Goal: Transaction & Acquisition: Book appointment/travel/reservation

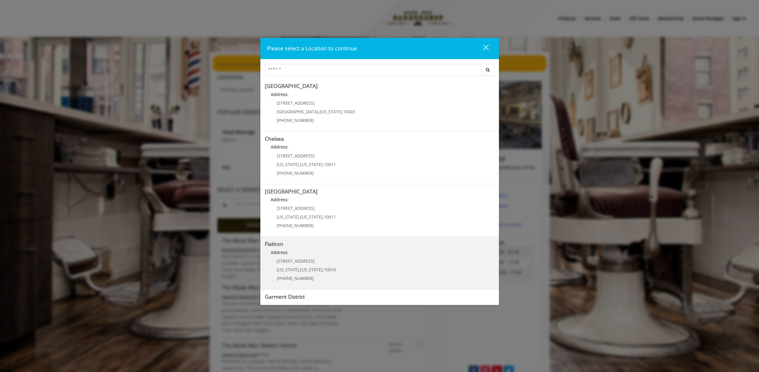
click at [363, 262] on "Flatiron Address: 10 E 23rd St New York , New York , 10010 (917) 475-1765" at bounding box center [380, 263] width 230 height 44
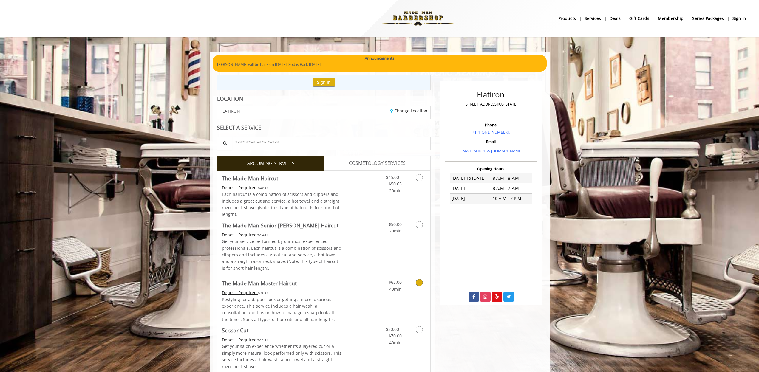
scroll to position [4, 0]
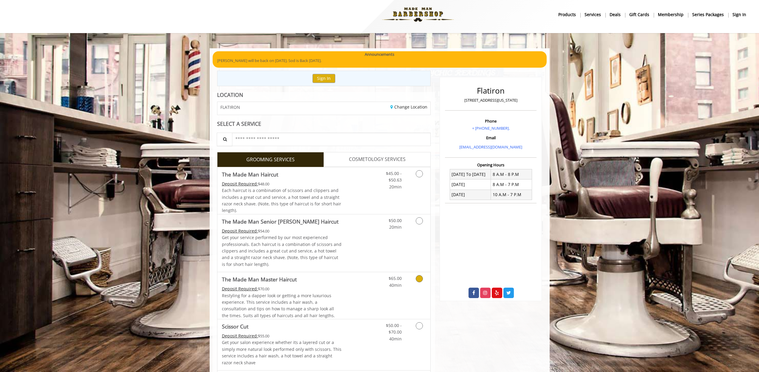
click at [361, 291] on link "Discounted Price" at bounding box center [360, 295] width 36 height 47
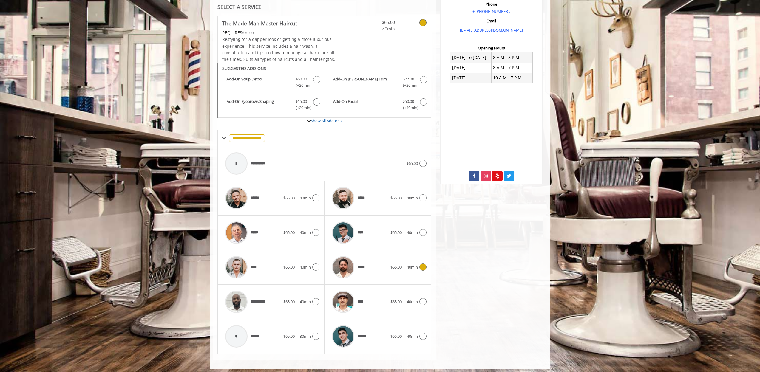
scroll to position [29, 0]
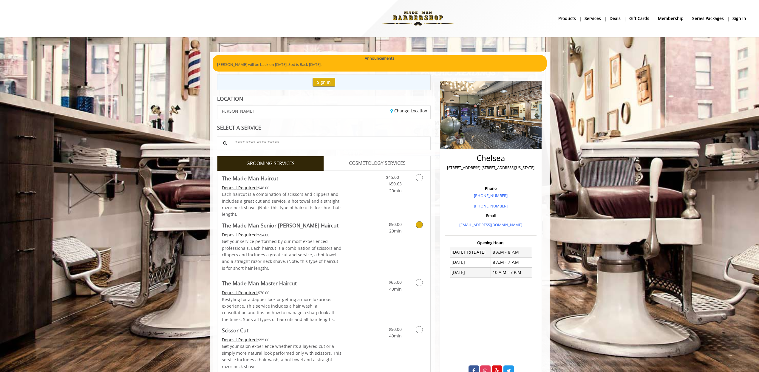
scroll to position [11, 0]
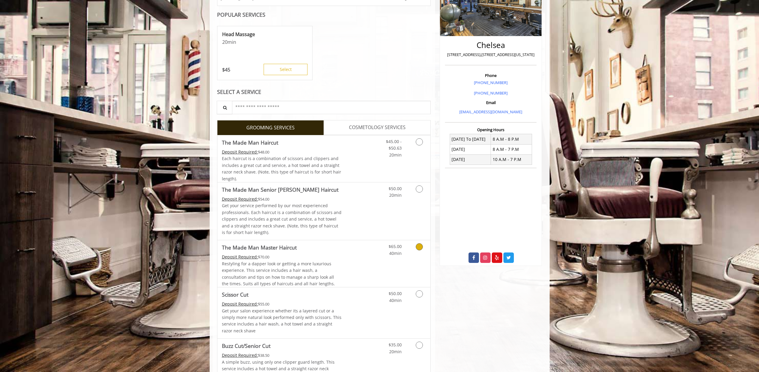
click at [321, 262] on span "Restyling for a dapper look or getting a more luxurious experience. This servic…" at bounding box center [278, 274] width 113 height 26
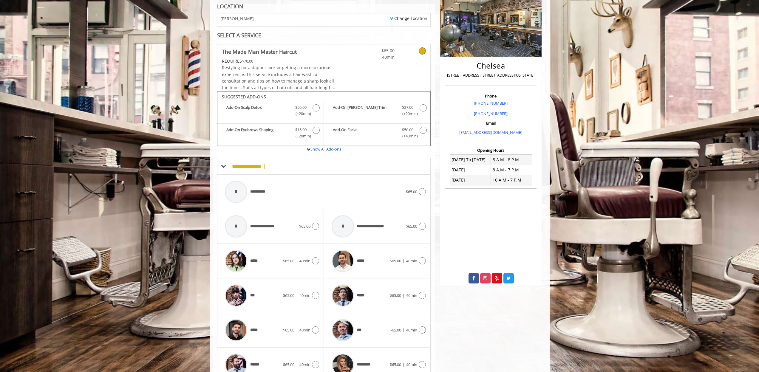
scroll to position [121, 0]
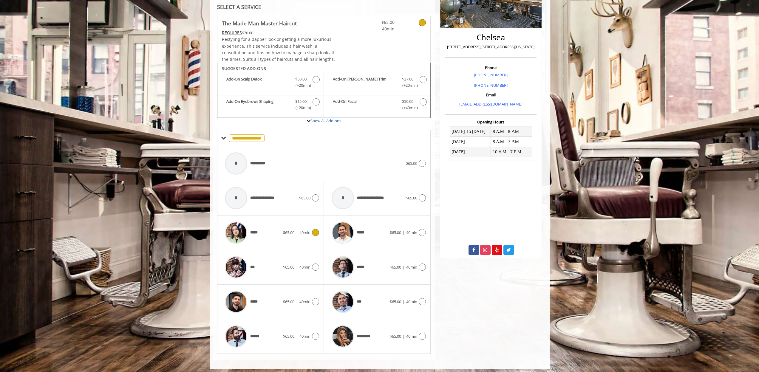
click at [283, 230] on span "$65.00" at bounding box center [288, 232] width 11 height 5
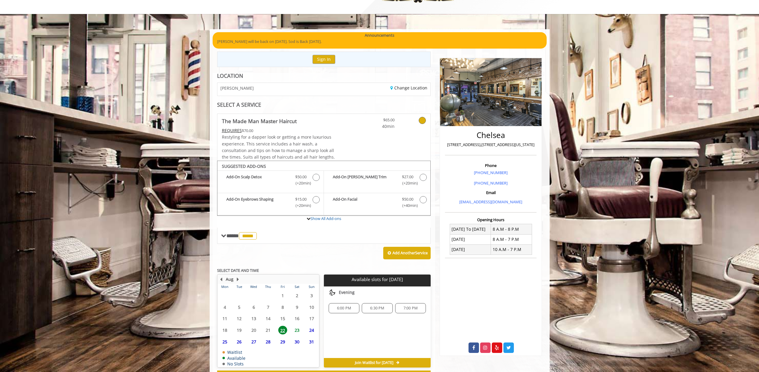
scroll to position [45, 0]
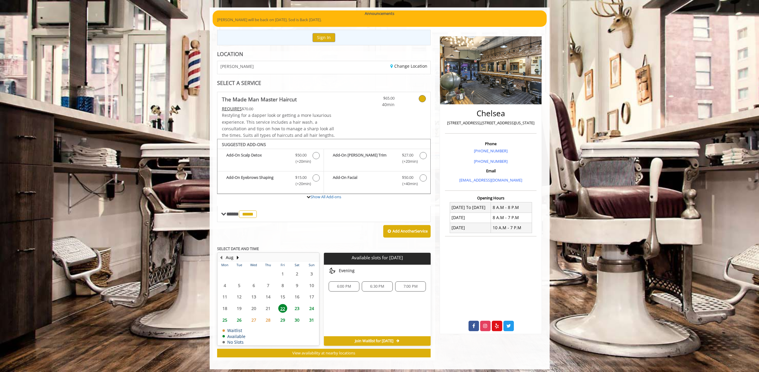
click at [238, 318] on span "26" at bounding box center [239, 320] width 9 height 9
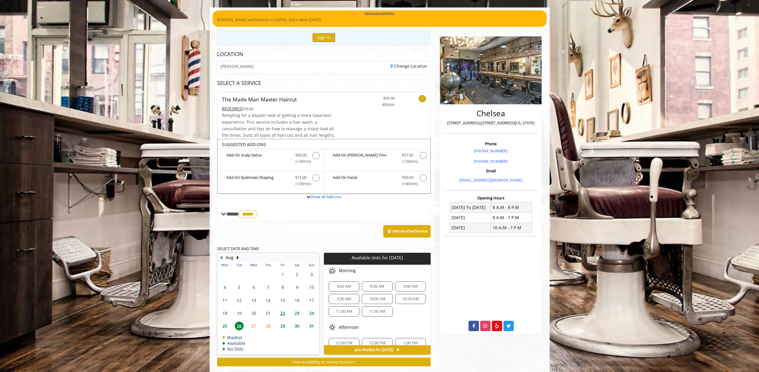
scroll to position [54, 0]
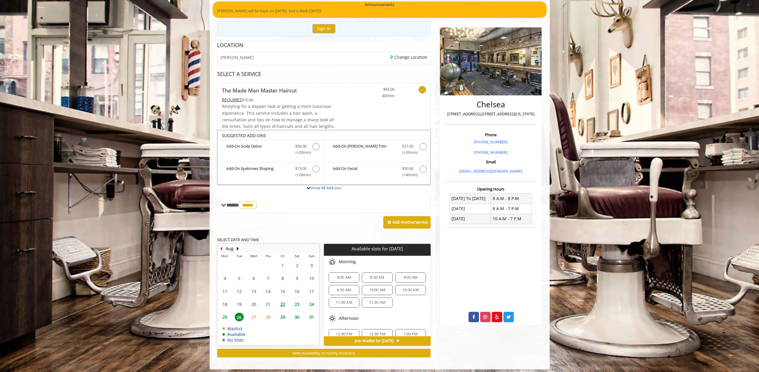
click at [226, 315] on span "25" at bounding box center [225, 317] width 9 height 9
click at [239, 315] on span "26" at bounding box center [239, 317] width 9 height 9
click at [378, 301] on span "11:30 AM" at bounding box center [377, 303] width 16 height 5
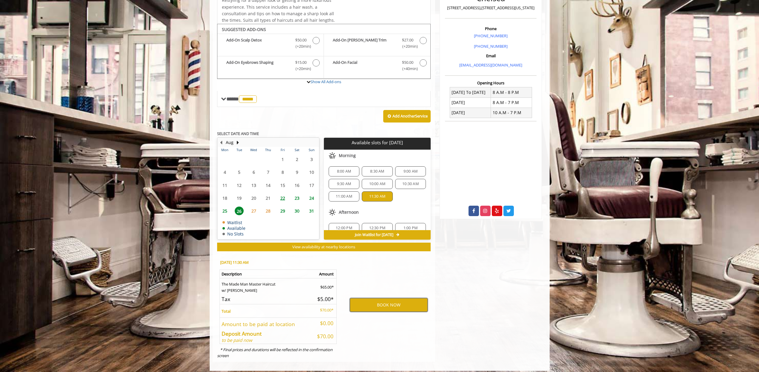
click at [384, 298] on button "BOOK NOW" at bounding box center [389, 305] width 78 height 14
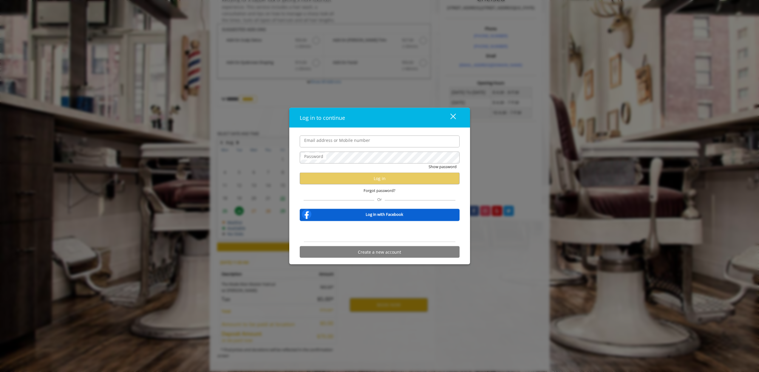
click at [394, 232] on div "Sign in with Google. Opens in new tab" at bounding box center [379, 231] width 55 height 13
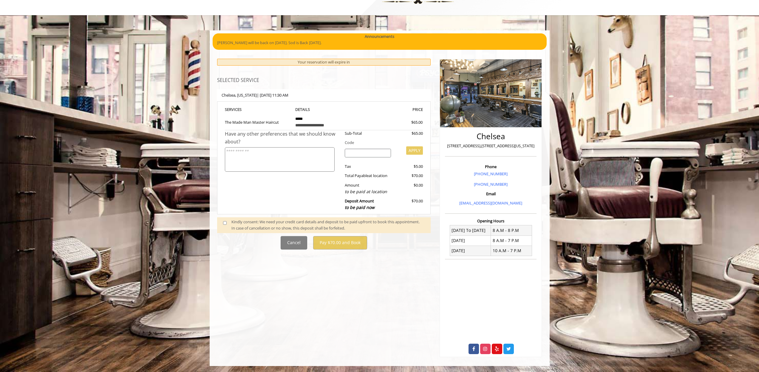
scroll to position [0, 0]
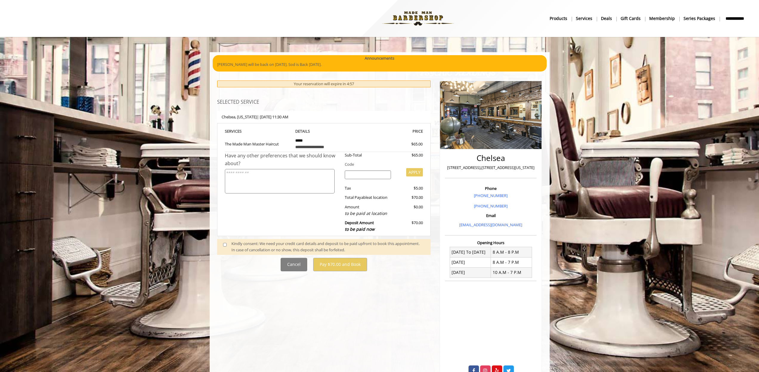
drag, startPoint x: 246, startPoint y: 242, endPoint x: 242, endPoint y: 241, distance: 3.8
click at [246, 242] on div "Kindly consent: We need your credit card details and deposit to be paid upfront…" at bounding box center [328, 247] width 193 height 13
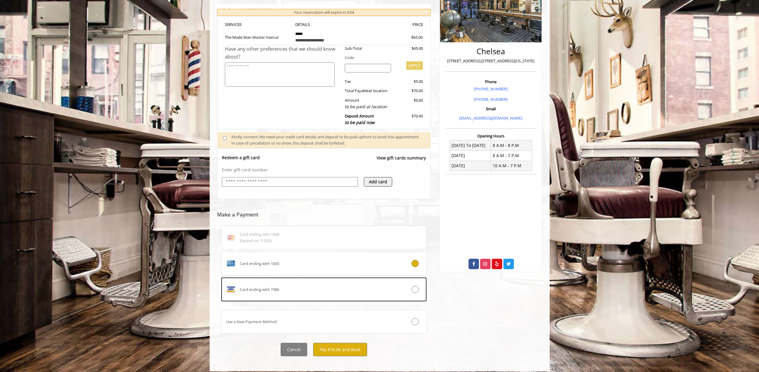
scroll to position [108, 0]
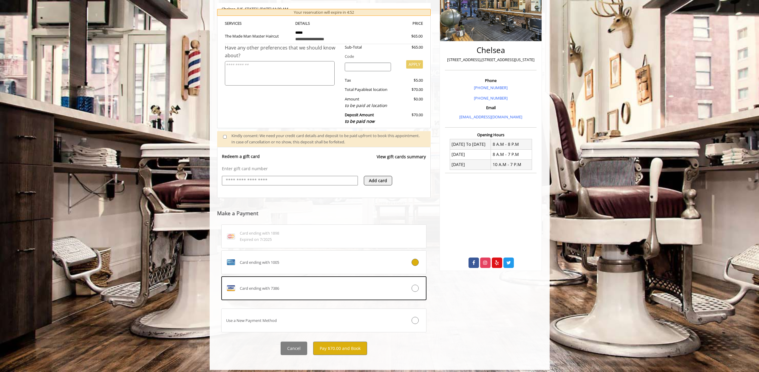
click at [497, 314] on div "Chelsea 169 W 23rd Street,170 W 23rd Street, New York Phone +(917) 639-3902 +64…" at bounding box center [490, 164] width 111 height 395
click at [366, 289] on div "Card ending with 7386" at bounding box center [307, 289] width 171 height 10
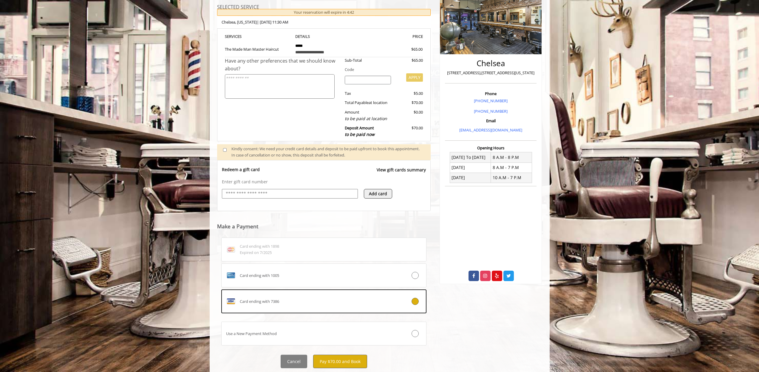
click at [338, 357] on button "Pay $70.00 and Book" at bounding box center [340, 361] width 54 height 13
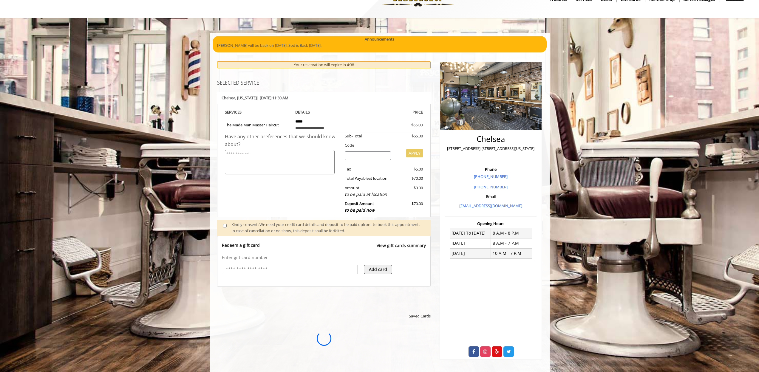
scroll to position [0, 0]
